Goal: Information Seeking & Learning: Learn about a topic

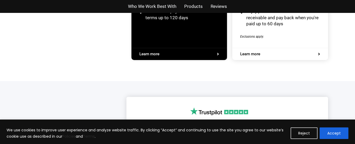
scroll to position [1094, 0]
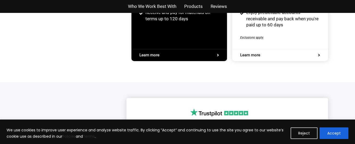
click at [170, 7] on span "Who We Work Best With" at bounding box center [152, 7] width 48 height 8
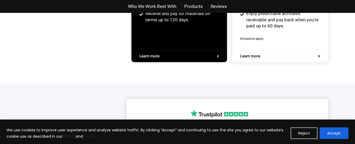
scroll to position [1094, 0]
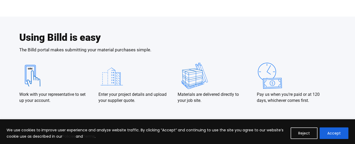
scroll to position [1025, 0]
